Goal: Find specific page/section: Find specific page/section

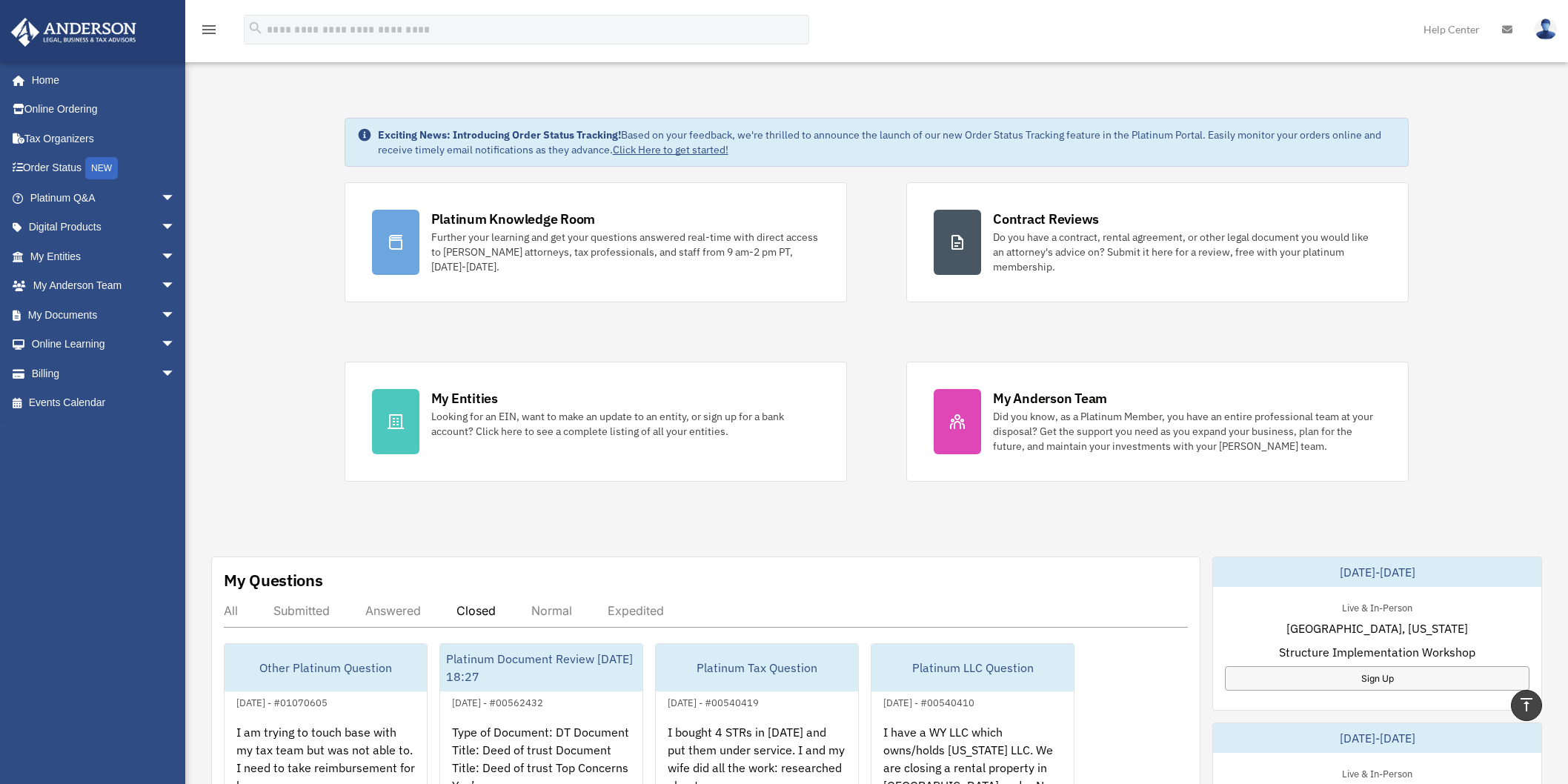
scroll to position [247, 0]
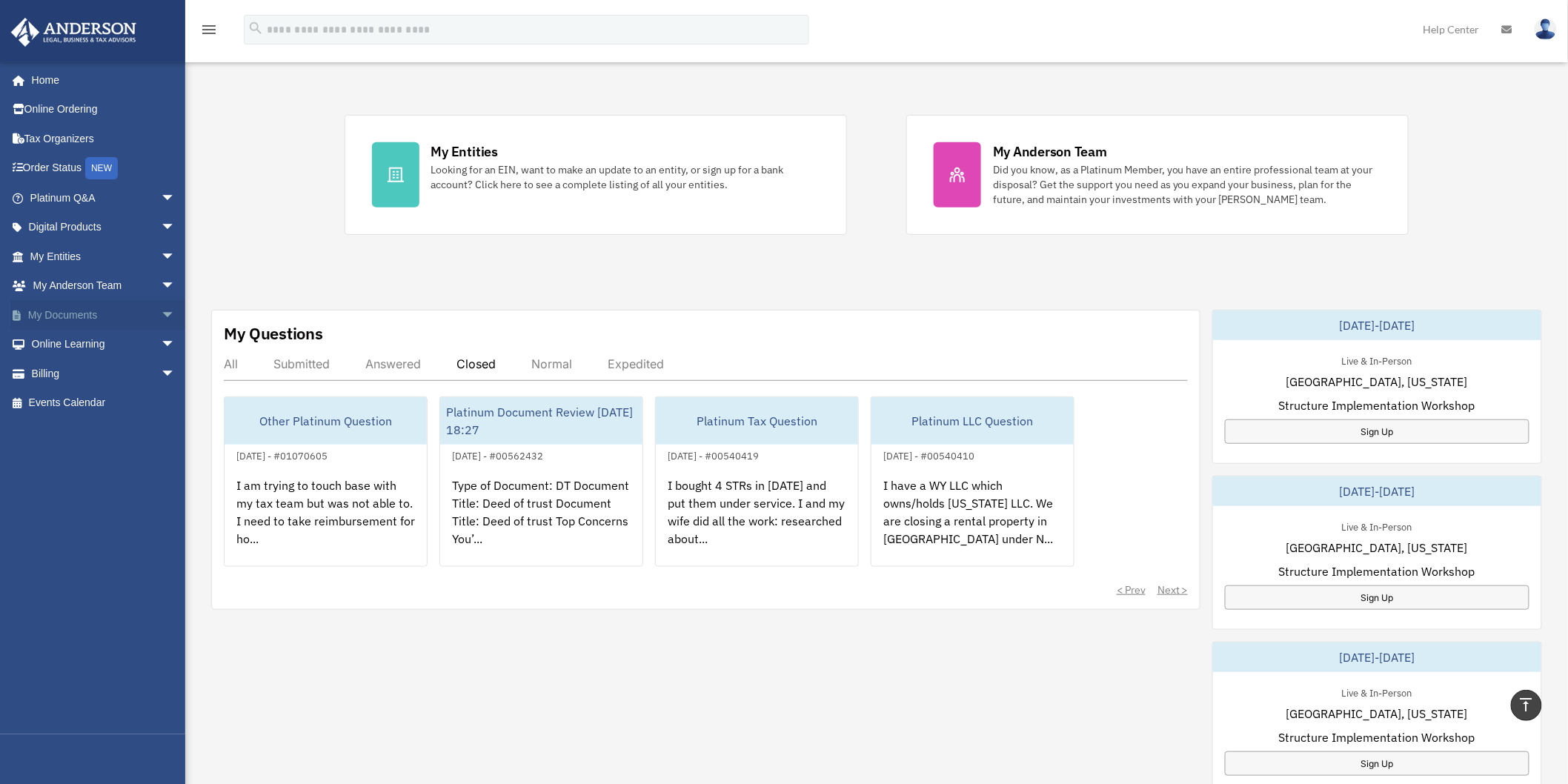
click at [161, 319] on span "arrow_drop_down" at bounding box center [176, 315] width 30 height 30
click at [69, 350] on link "Box" at bounding box center [109, 344] width 177 height 30
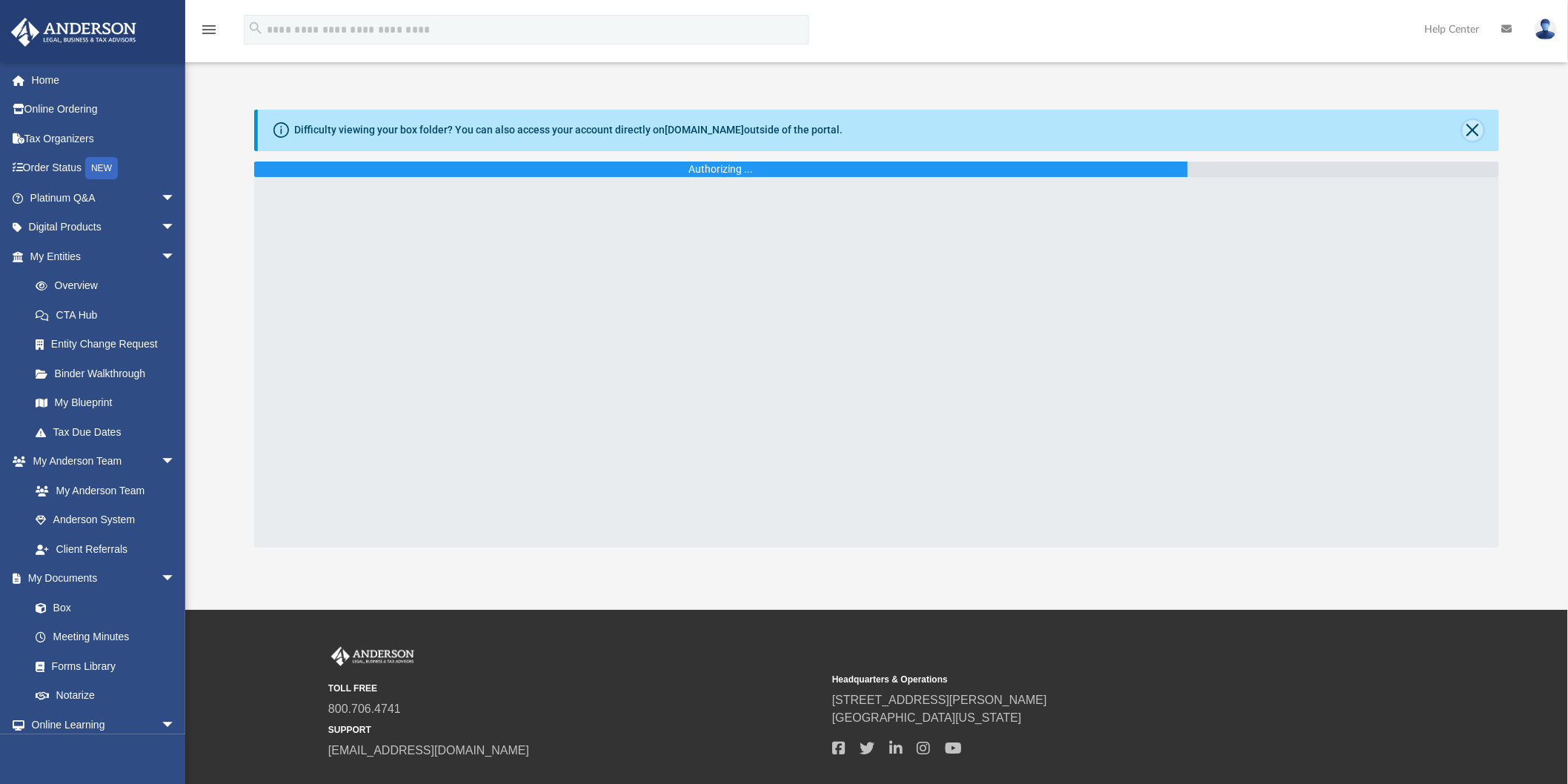
click at [1470, 137] on button "Close" at bounding box center [1473, 130] width 21 height 21
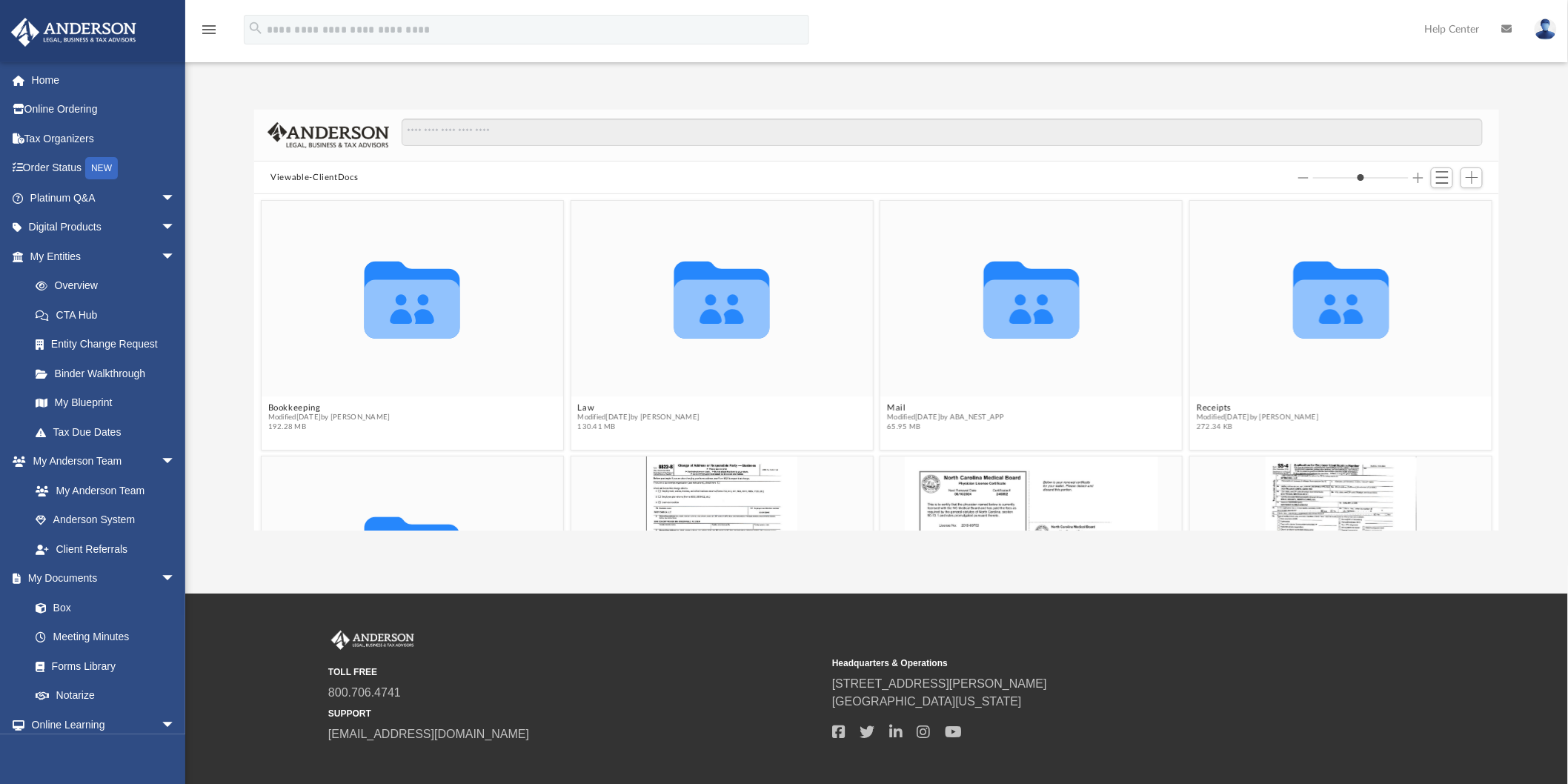
scroll to position [323, 1232]
click at [584, 404] on button "Law" at bounding box center [639, 408] width 123 height 9
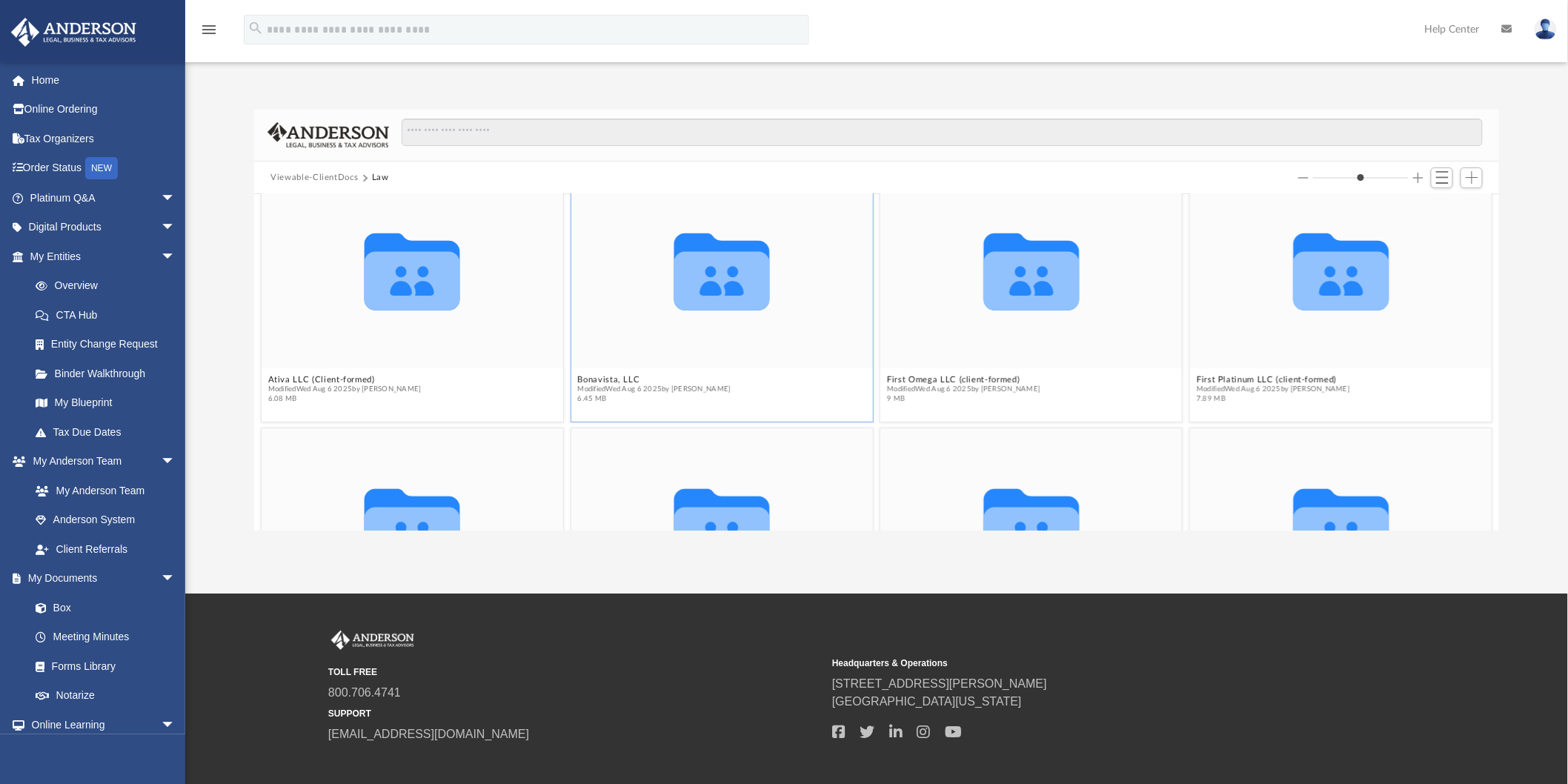
scroll to position [0, 0]
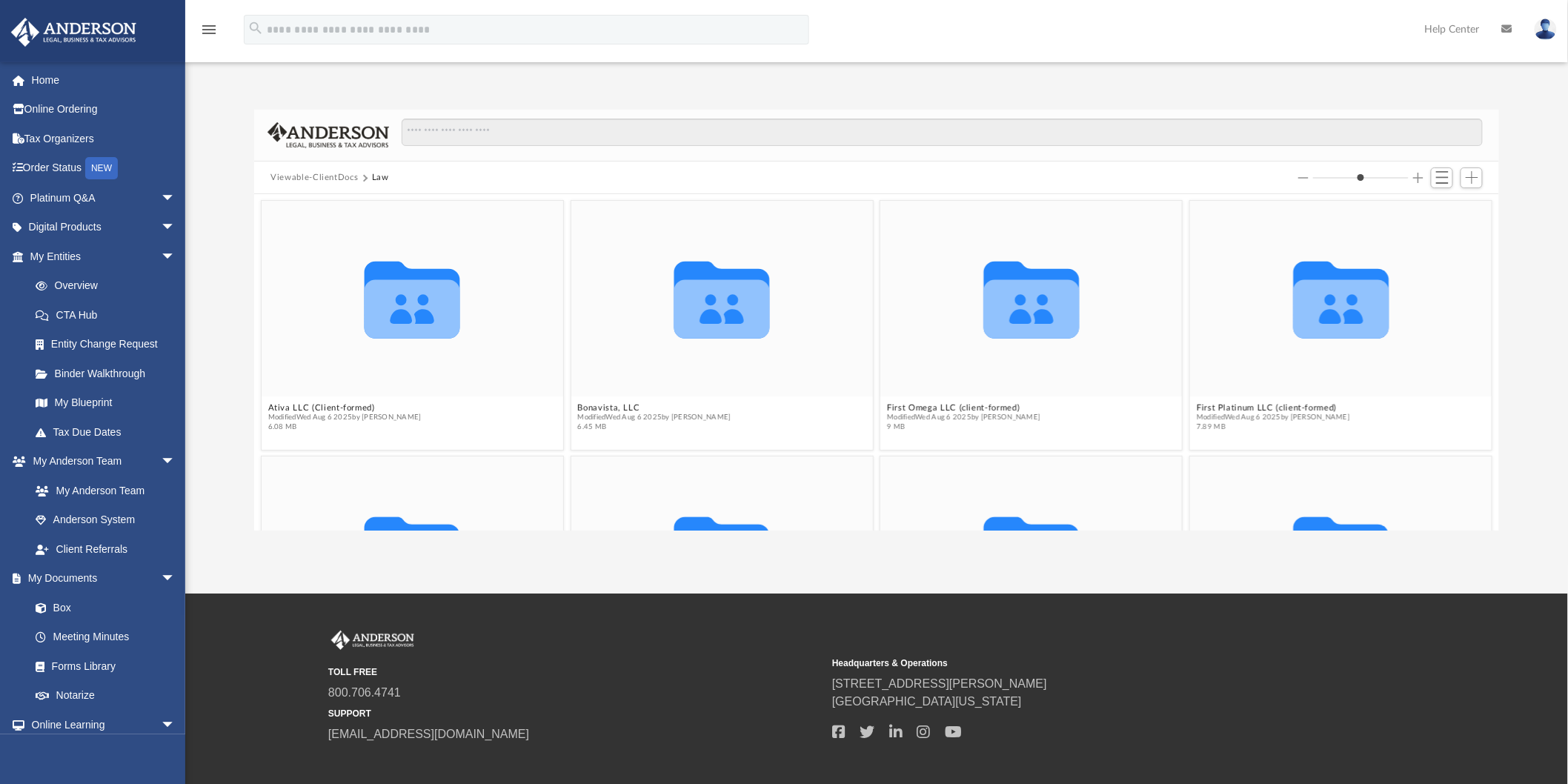
click at [337, 176] on button "Viewable-ClientDocs" at bounding box center [314, 177] width 87 height 13
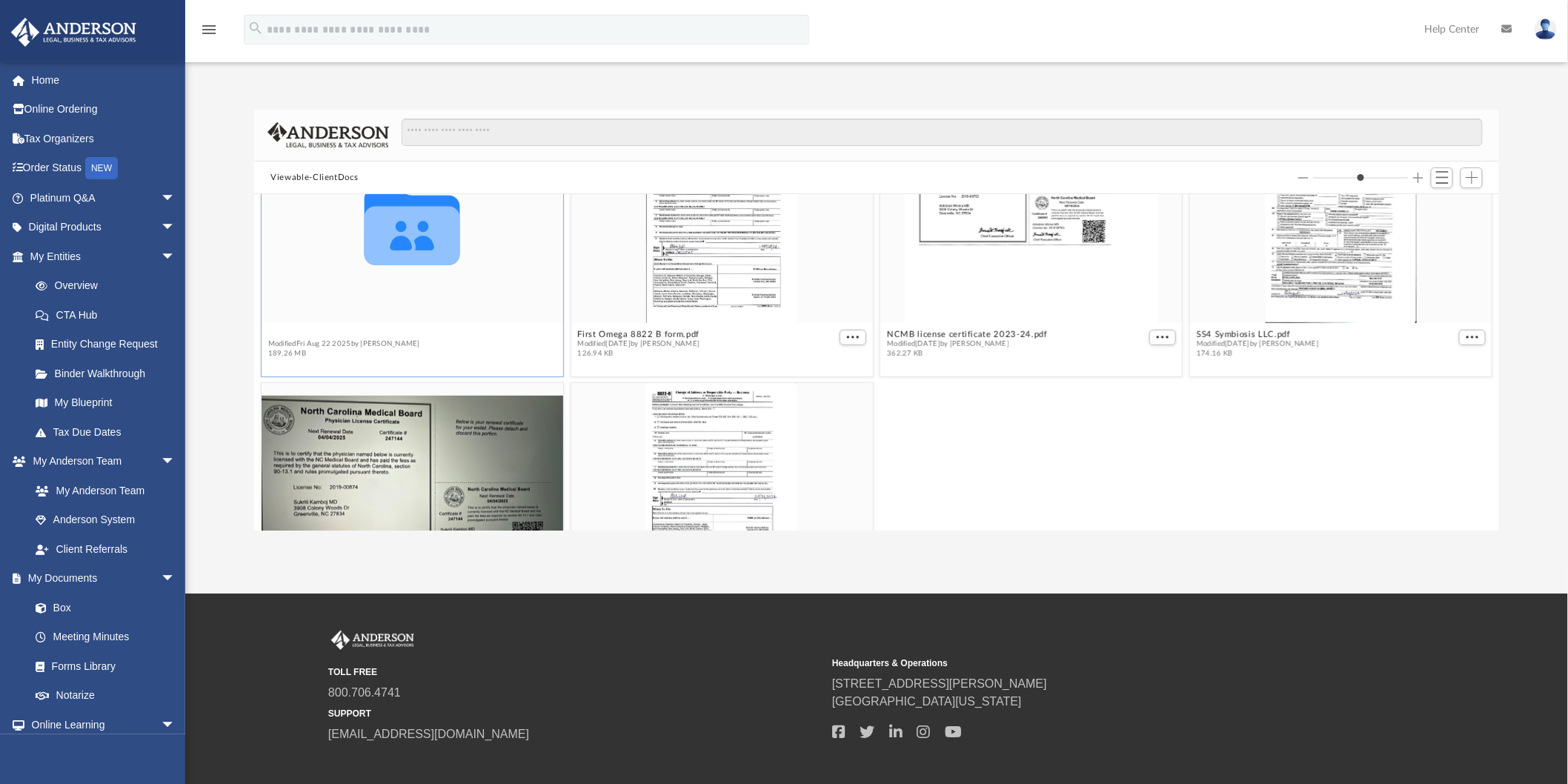
scroll to position [255, 0]
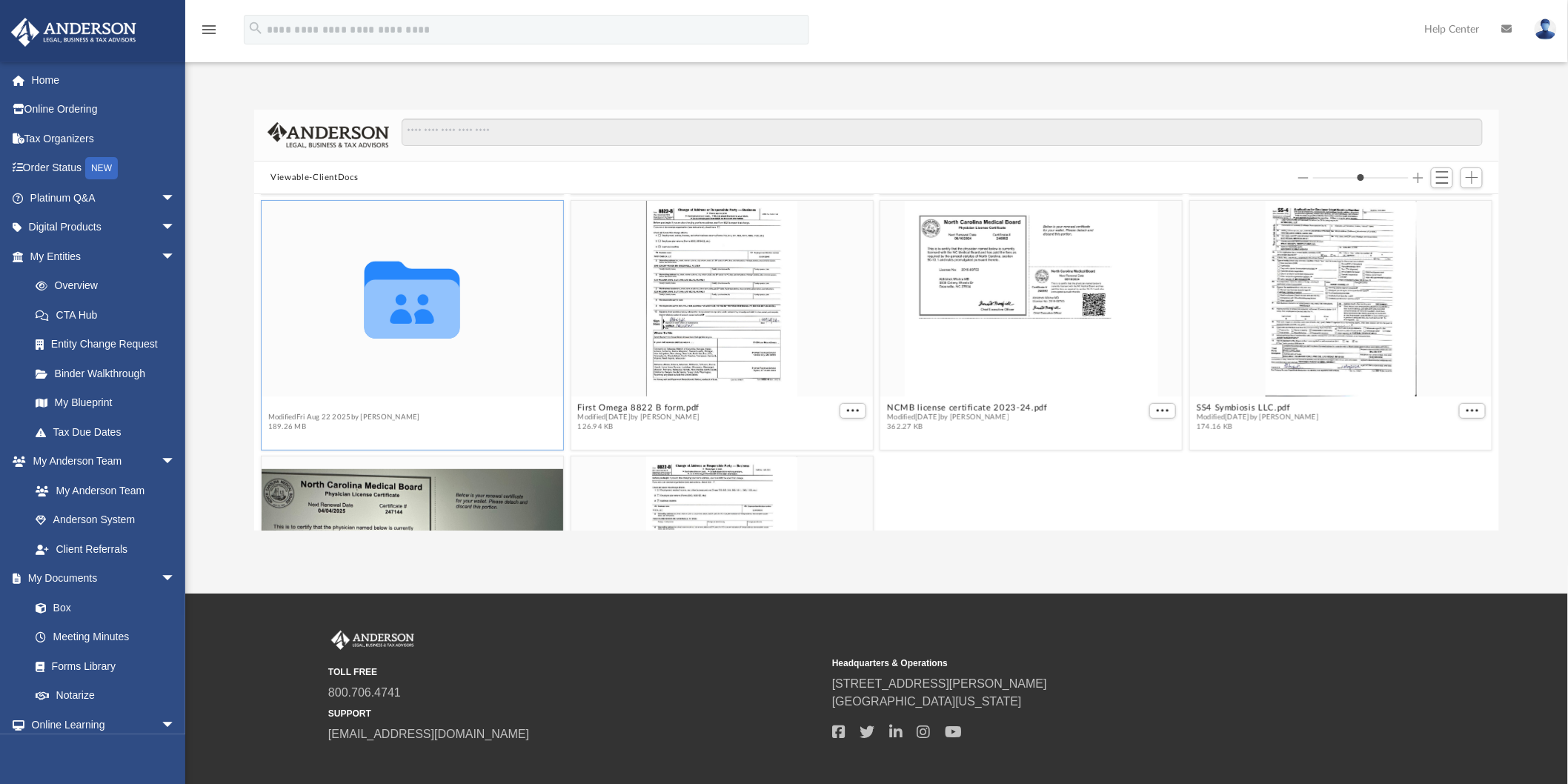
click at [274, 330] on div "Collaborated Folder Bookkeeping Modified [DATE] by [PERSON_NAME] 192.28 MB Coll…" at bounding box center [877, 362] width 1245 height 337
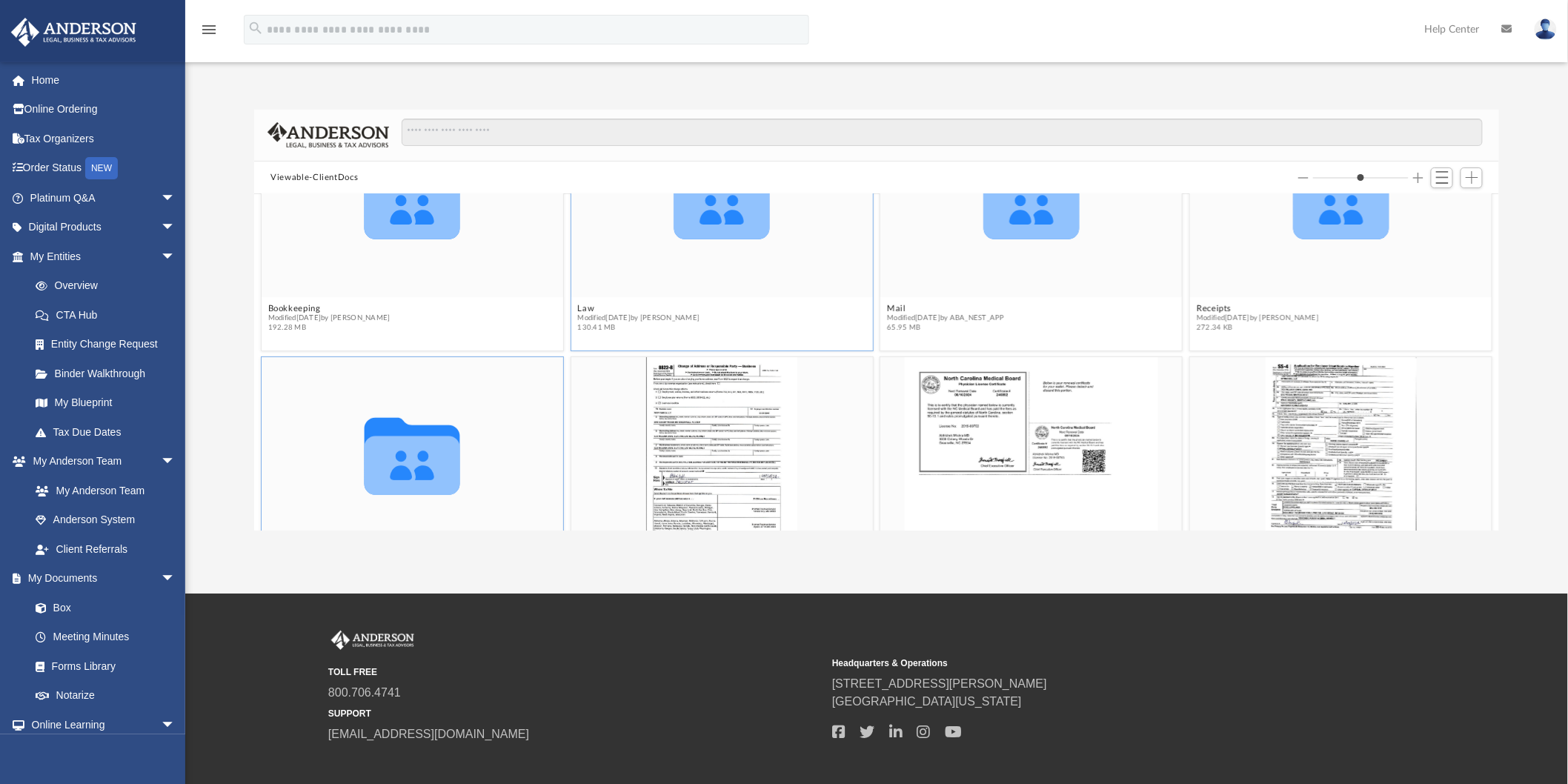
scroll to position [165, 0]
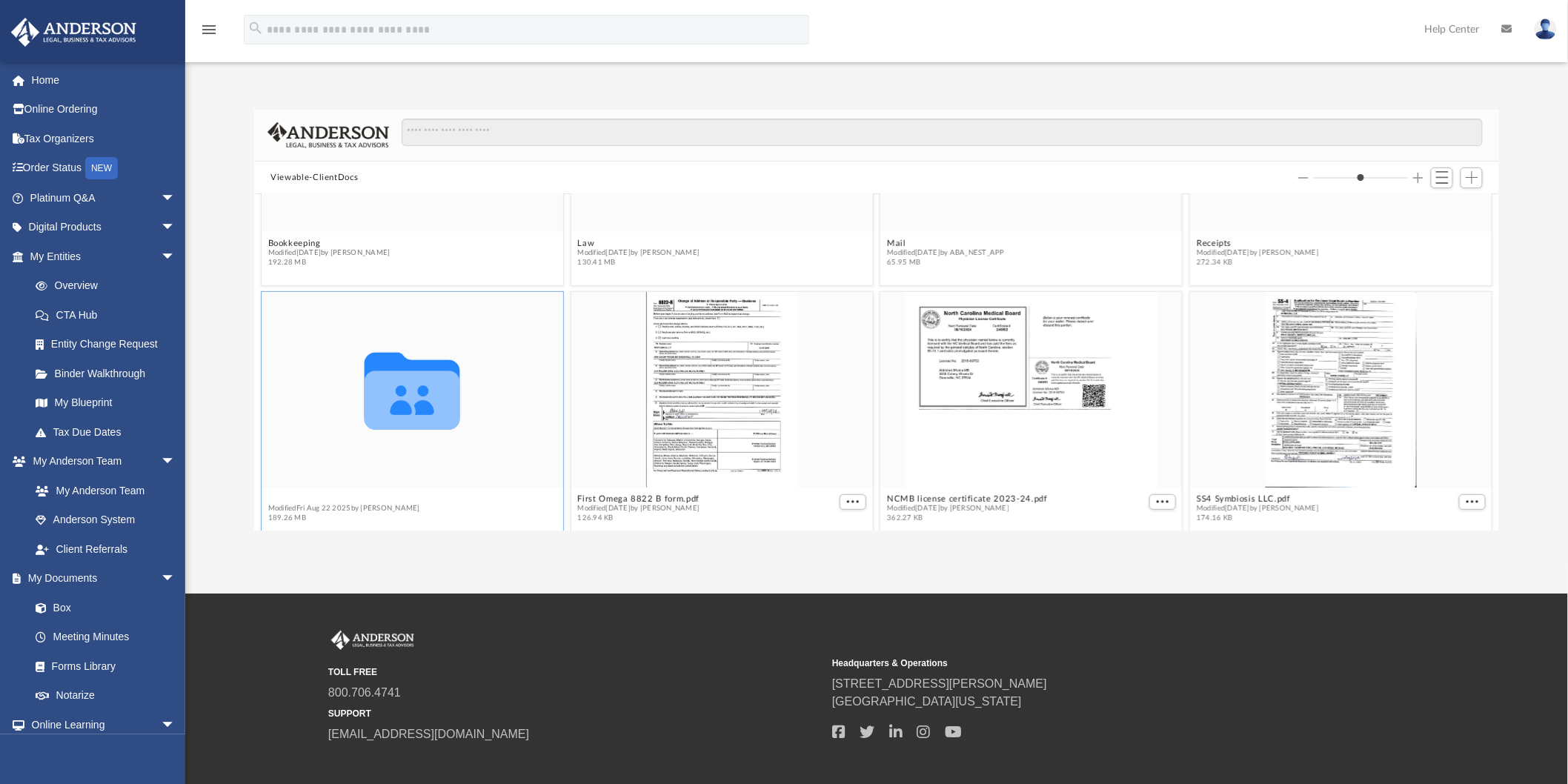
click at [273, 498] on button "Tax" at bounding box center [344, 499] width 152 height 9
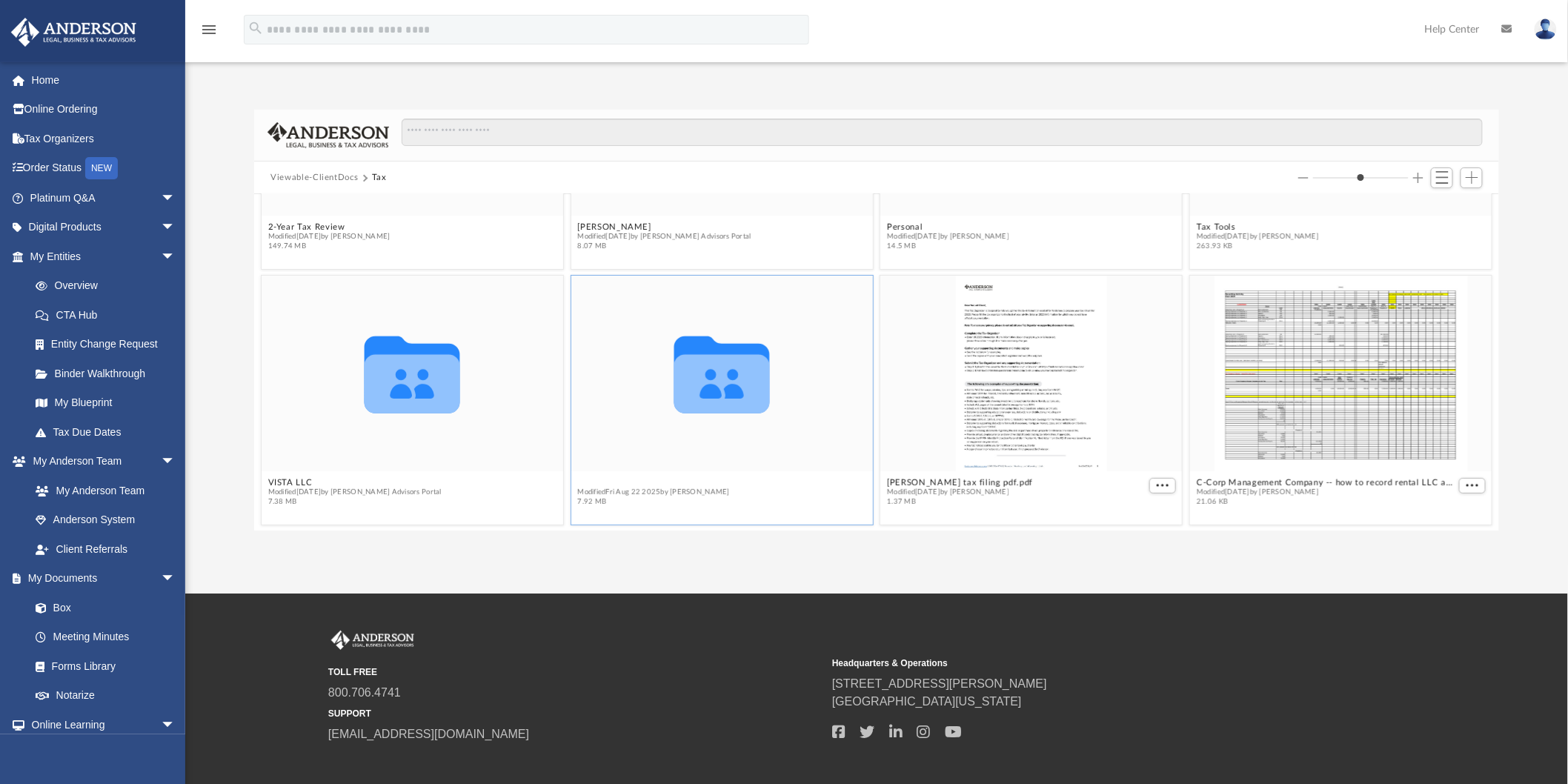
scroll to position [174, 0]
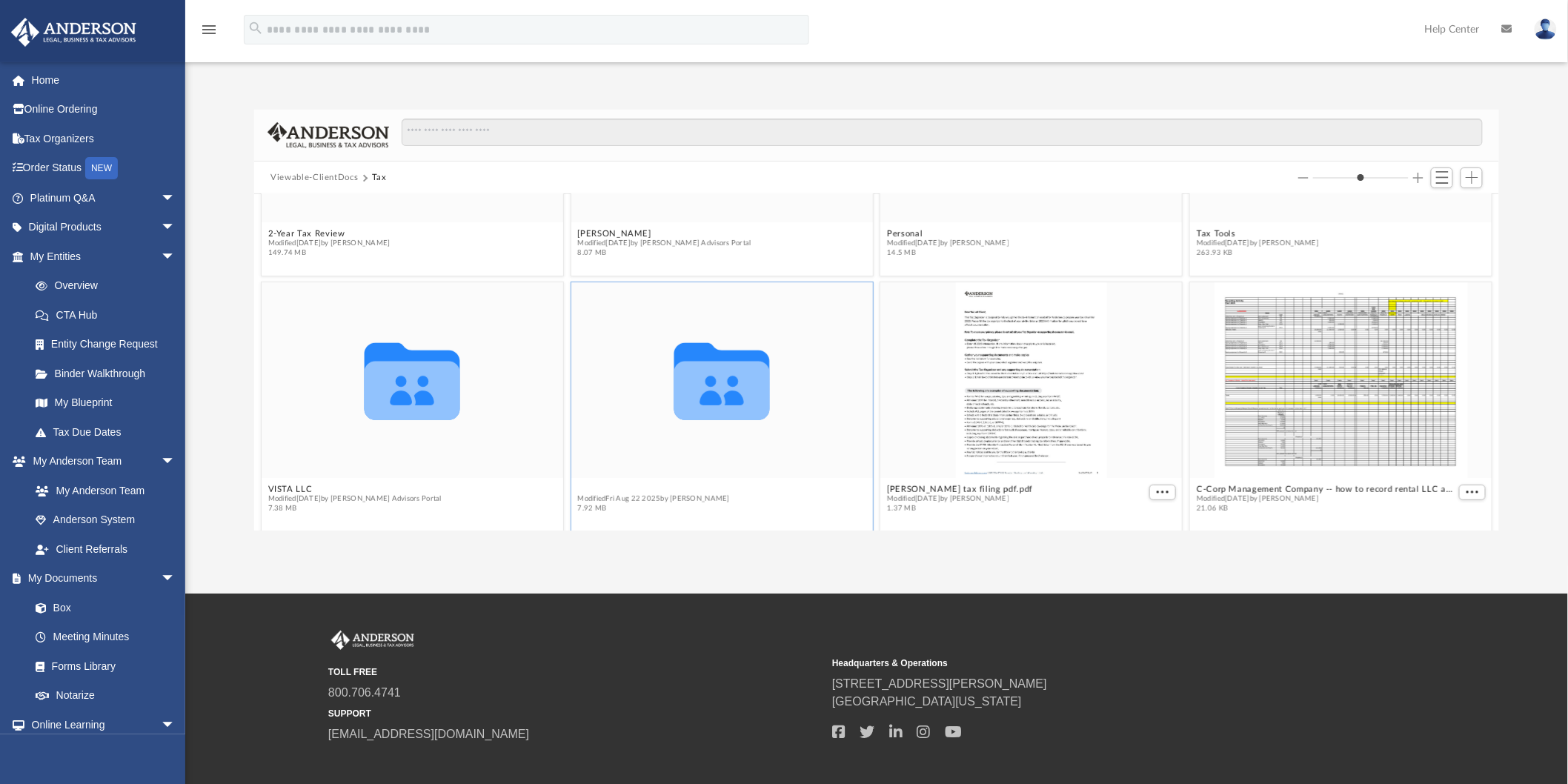
click at [578, 479] on div "Collaborated Folder 2-Year Tax Review Modified [DATE] by Barley Bowler 149.74 M…" at bounding box center [877, 362] width 1245 height 337
click at [579, 487] on button "Vital Doc PLLC" at bounding box center [654, 490] width 152 height 9
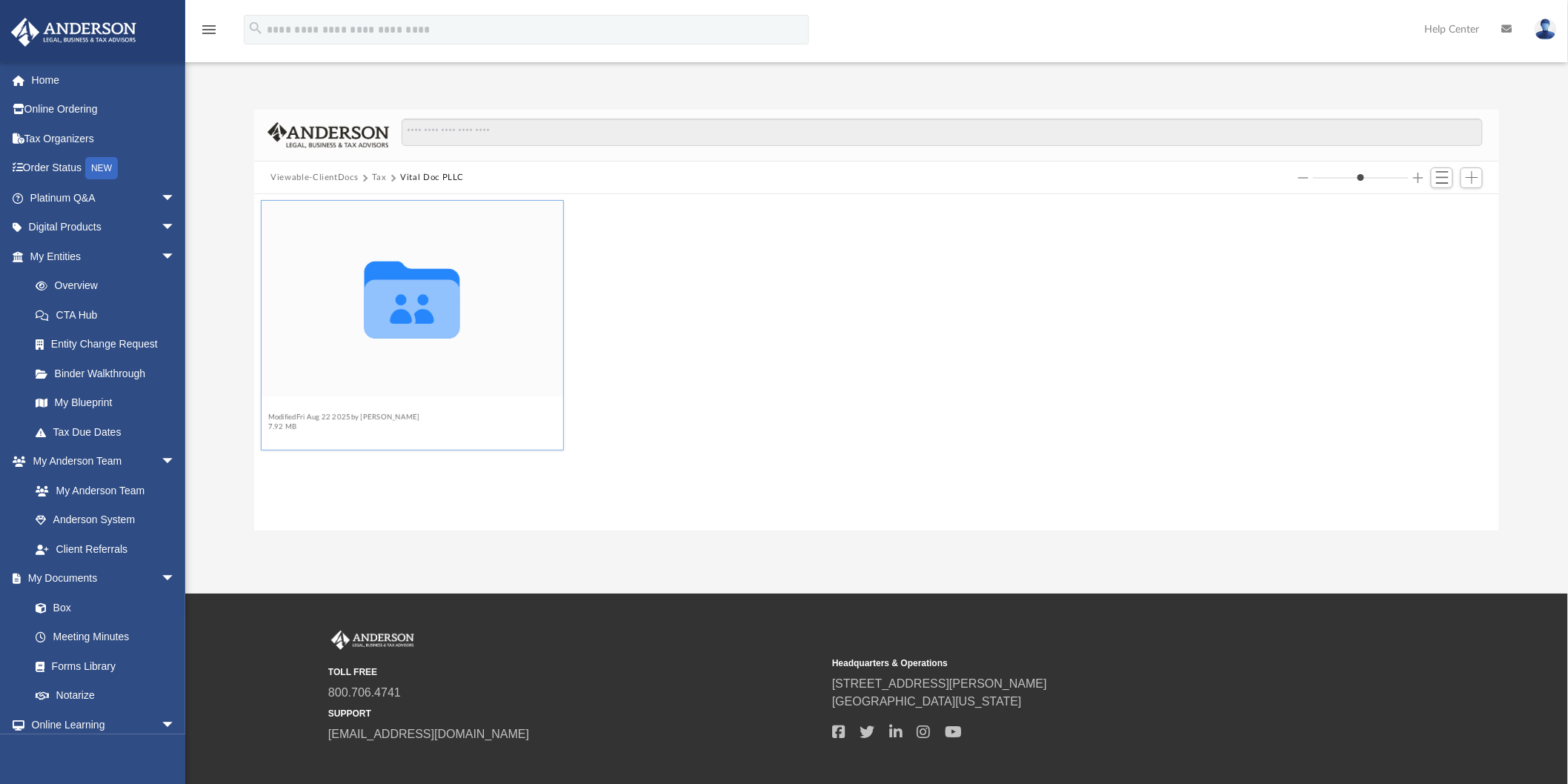
click at [279, 406] on button "2024" at bounding box center [344, 408] width 152 height 9
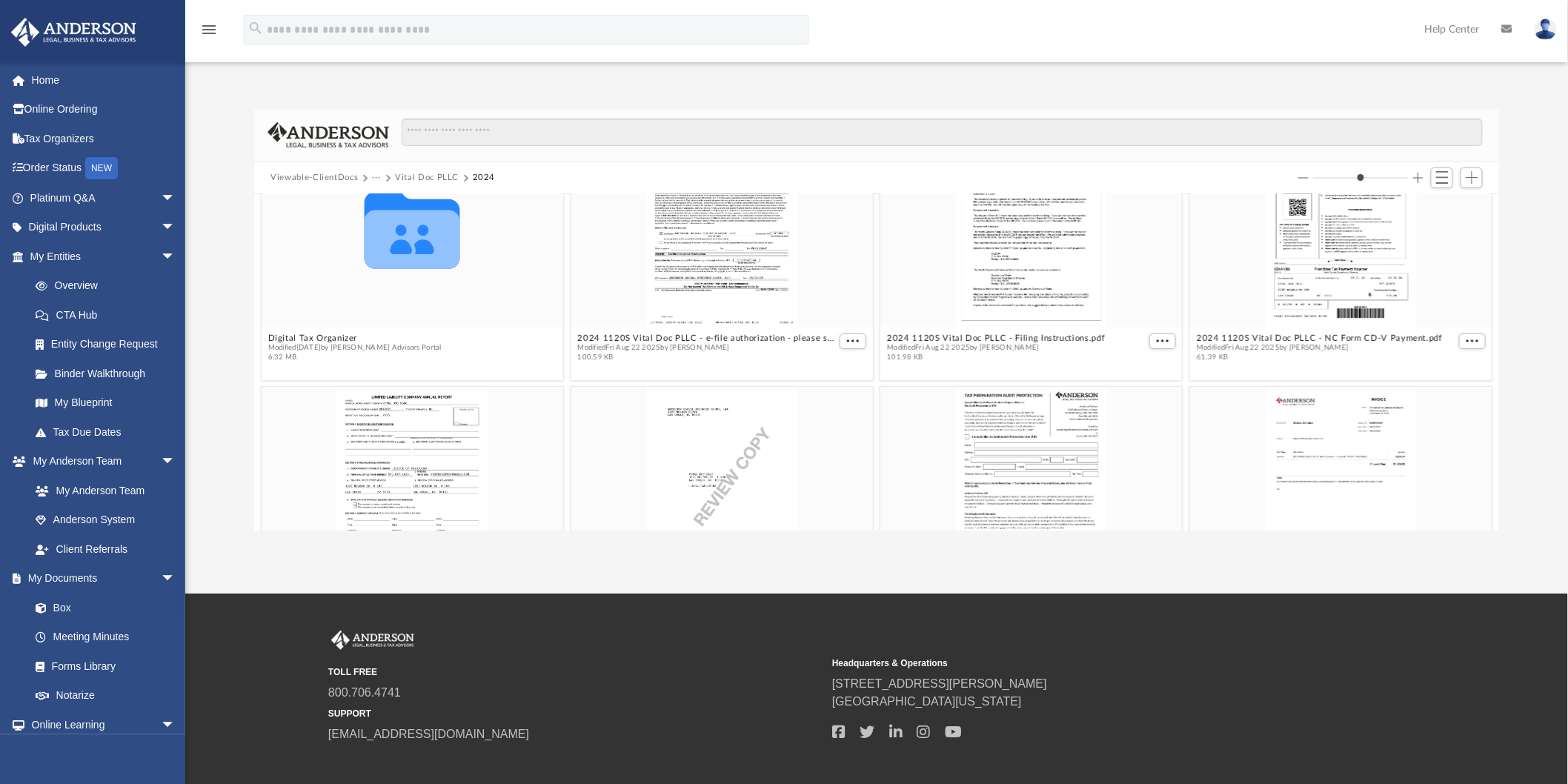
scroll to position [66, 0]
